Goal: Information Seeking & Learning: Find specific page/section

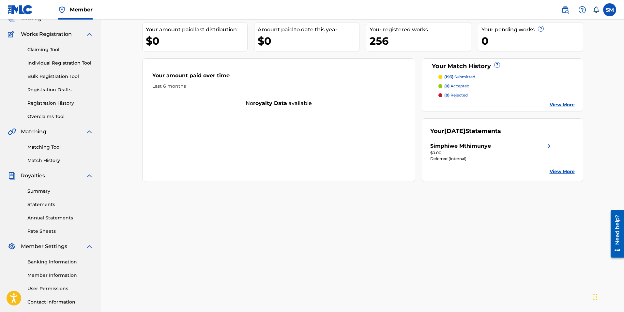
scroll to position [27, 0]
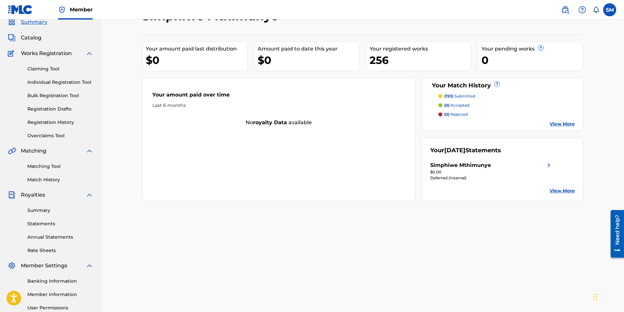
click at [63, 122] on link "Registration History" at bounding box center [60, 122] width 66 height 7
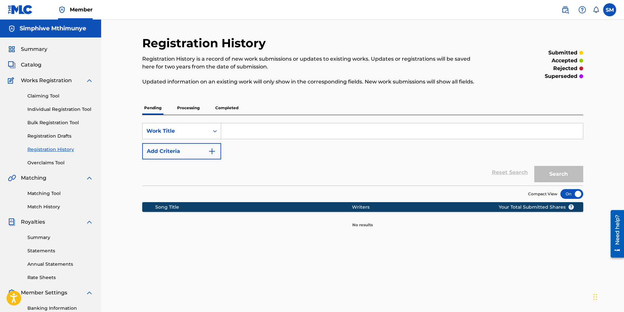
click at [187, 105] on p "Processing" at bounding box center [188, 108] width 26 height 14
click at [225, 105] on p "Completed" at bounding box center [226, 108] width 27 height 14
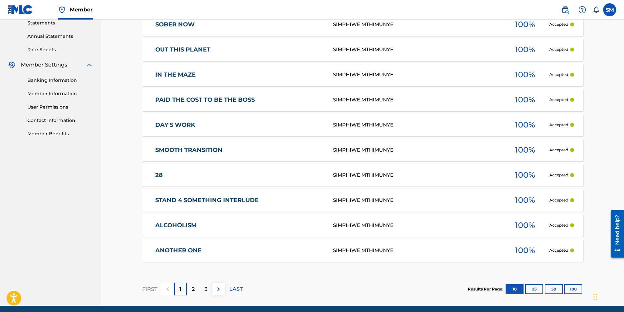
scroll to position [228, 0]
click at [576, 291] on button "100" at bounding box center [574, 289] width 18 height 10
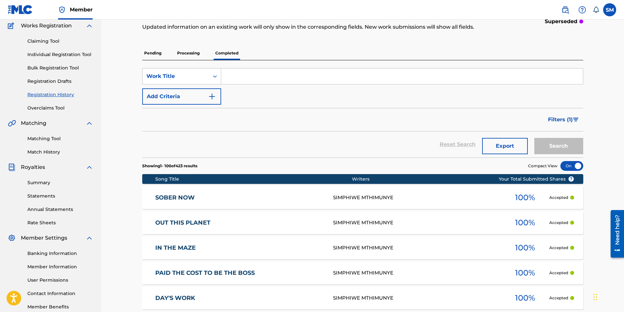
scroll to position [0, 0]
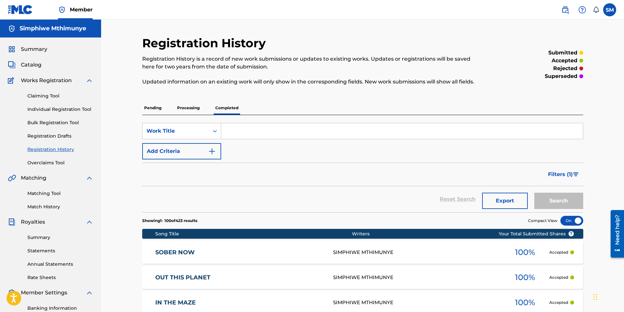
click at [33, 63] on span "Catalog" at bounding box center [31, 65] width 21 height 8
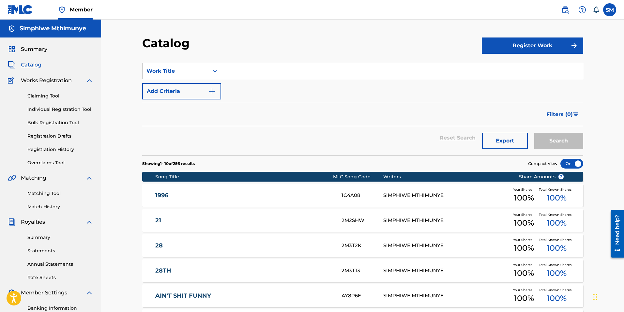
click at [253, 71] on input "Search Form" at bounding box center [402, 71] width 362 height 16
click at [273, 85] on div "plug me" at bounding box center [353, 86] width 264 height 12
type input "plug me"
click at [460, 100] on form "SearchWithCriteriaf5d891a3-a500-4d82-b3a6-9f56e8473b7a Work Title plug me Add C…" at bounding box center [362, 109] width 441 height 92
click at [540, 138] on button "Search" at bounding box center [559, 141] width 49 height 16
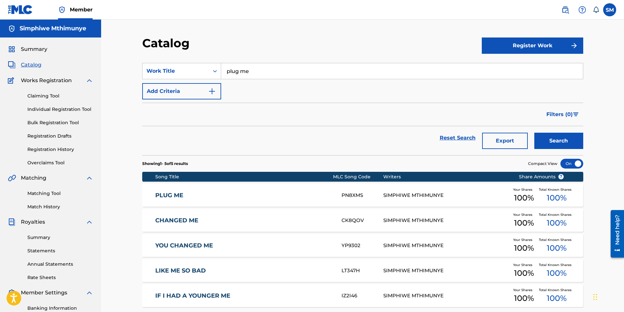
click at [29, 50] on span "Summary" at bounding box center [34, 49] width 26 height 8
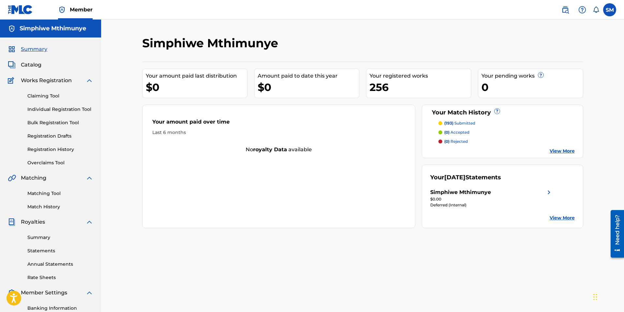
click at [49, 194] on link "Matching Tool" at bounding box center [60, 193] width 66 height 7
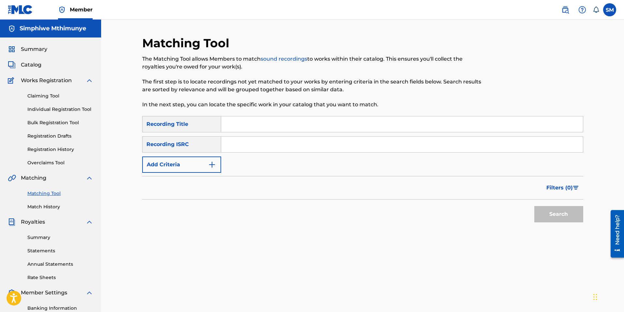
click at [206, 164] on button "Add Criteria" at bounding box center [181, 165] width 79 height 16
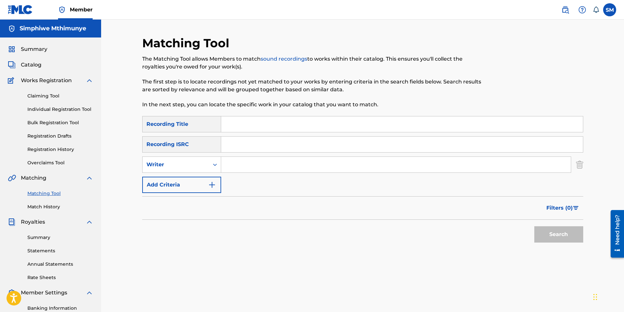
click at [231, 164] on input "Search Form" at bounding box center [396, 165] width 350 height 16
type input "Simphiwe Mthimunye"
click at [544, 232] on button "Search" at bounding box center [559, 235] width 49 height 16
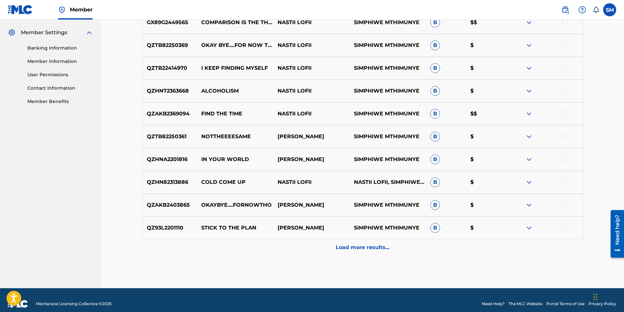
scroll to position [261, 0]
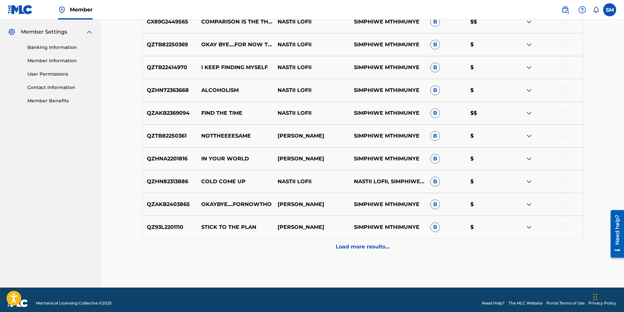
click at [367, 251] on p "Load more results..." at bounding box center [363, 247] width 54 height 8
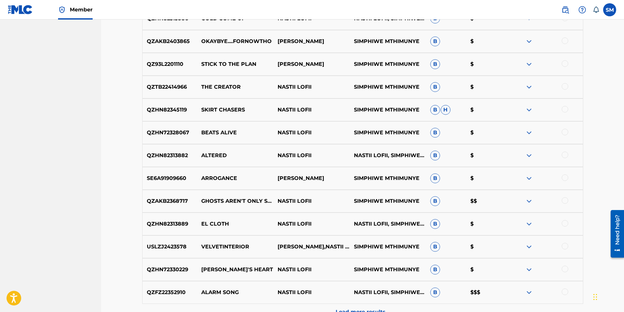
scroll to position [496, 0]
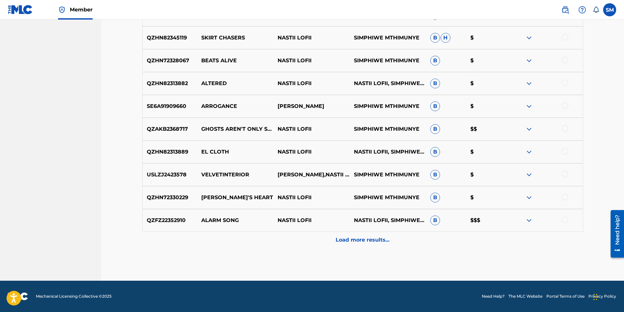
click at [374, 240] on p "Load more results..." at bounding box center [363, 240] width 54 height 8
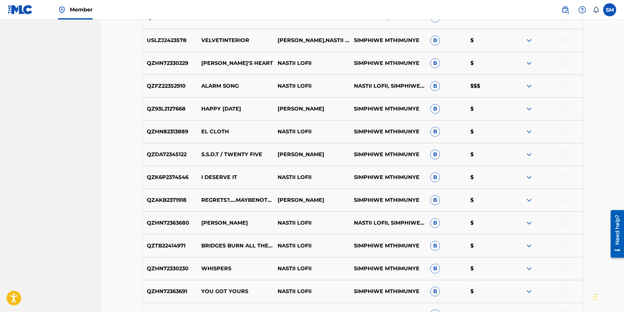
scroll to position [692, 0]
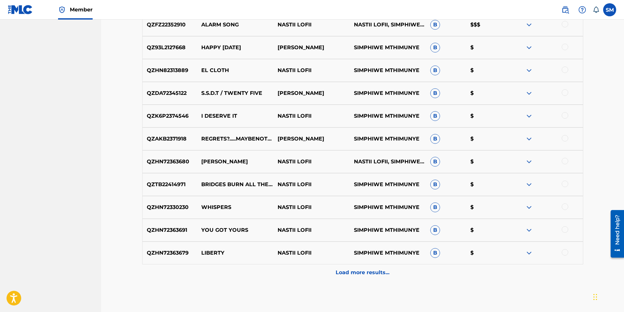
click at [388, 269] on p "Load more results..." at bounding box center [363, 273] width 54 height 8
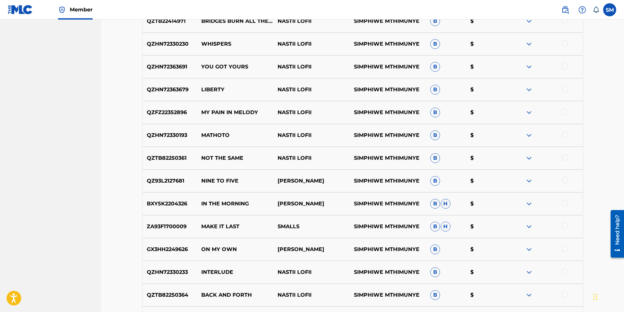
scroll to position [953, 0]
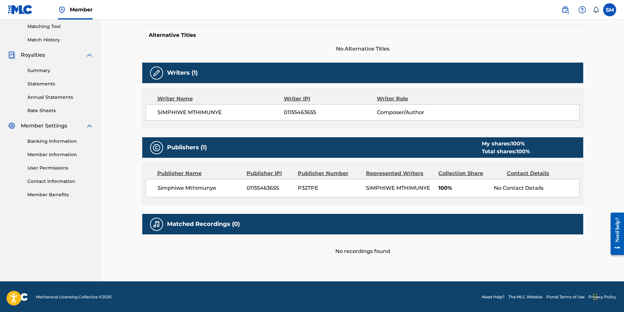
scroll to position [168, 0]
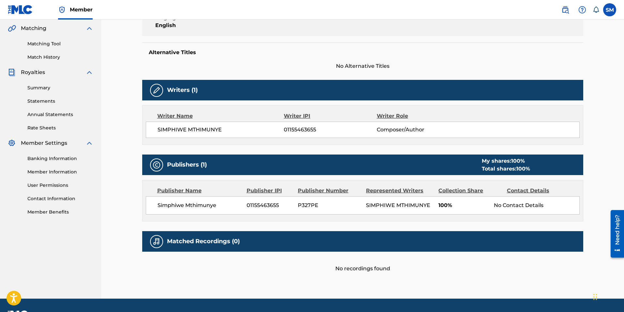
scroll to position [168, 0]
